Goal: Complete application form: Complete application form

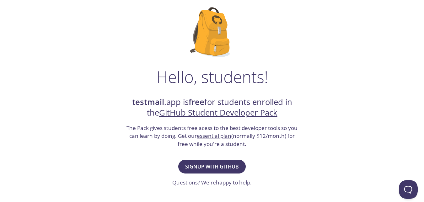
scroll to position [94, 0]
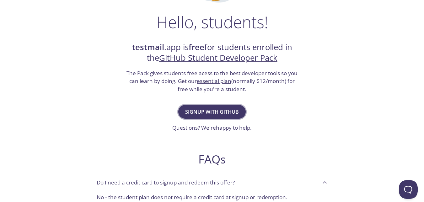
click at [210, 107] on button "Signup with GitHub" at bounding box center [211, 112] width 67 height 14
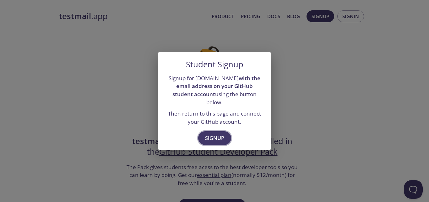
click at [216, 138] on span "Signup" at bounding box center [214, 138] width 19 height 9
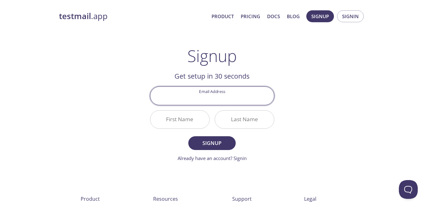
click at [223, 101] on input "Email Address" at bounding box center [212, 96] width 124 height 18
type input "[EMAIL_ADDRESS][DOMAIN_NAME]"
click at [190, 124] on input "First Name" at bounding box center [179, 120] width 59 height 18
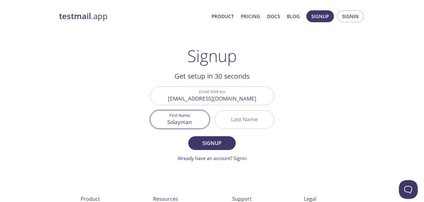
type input "Solayman"
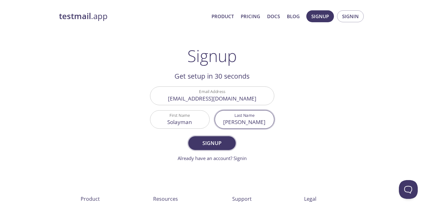
type input "Elden"
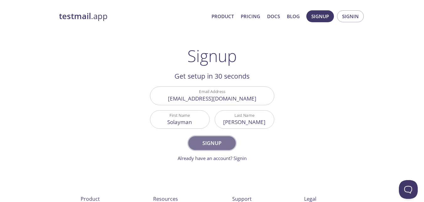
click at [223, 138] on button "Signup" at bounding box center [211, 144] width 47 height 14
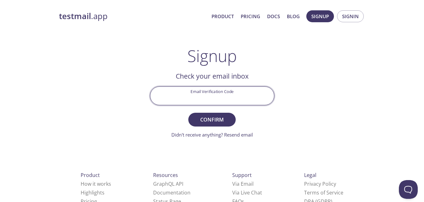
click at [189, 92] on input "Email Verification Code" at bounding box center [212, 96] width 124 height 18
paste input "5TJUQZN"
type input "5TJUQZN"
click at [188, 113] on button "Confirm" at bounding box center [211, 120] width 47 height 14
